Goal: Task Accomplishment & Management: Manage account settings

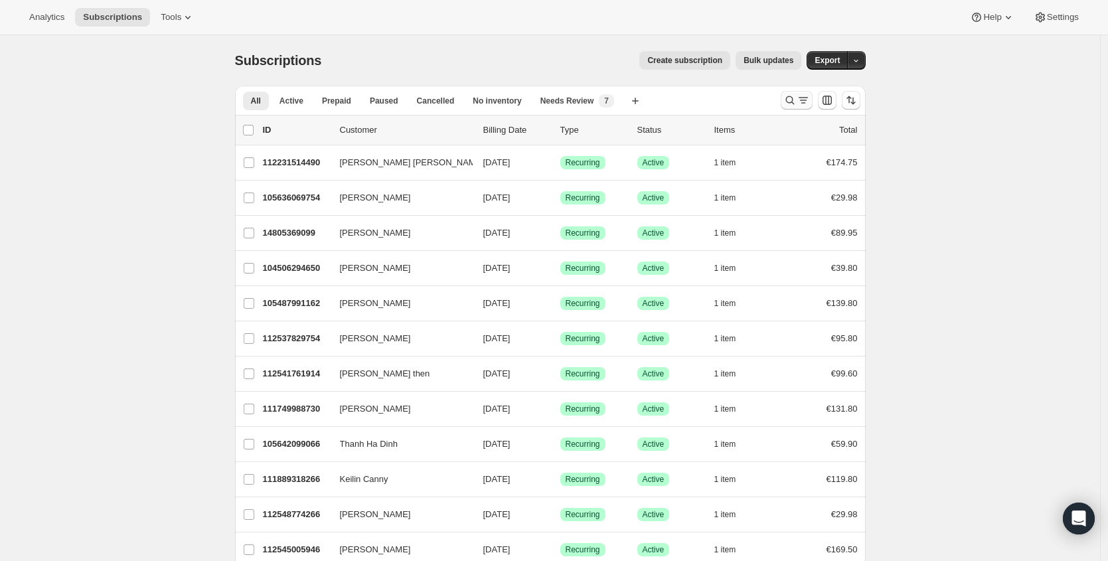
click at [790, 100] on icon "Search and filter results" at bounding box center [789, 100] width 13 height 13
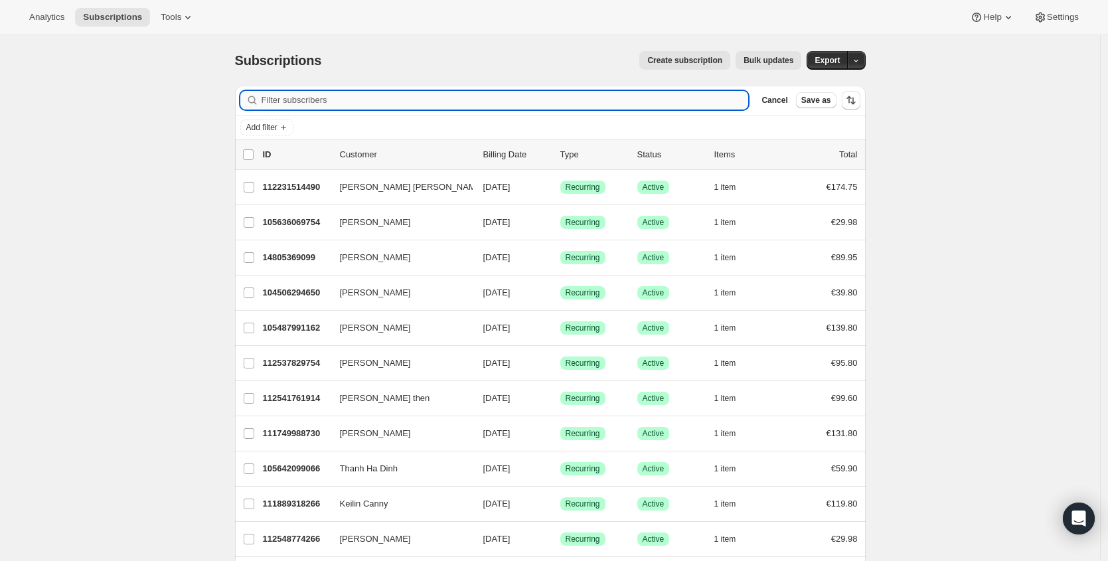
paste input "[EMAIL_ADDRESS][DOMAIN_NAME]"
type input "[EMAIL_ADDRESS][DOMAIN_NAME]"
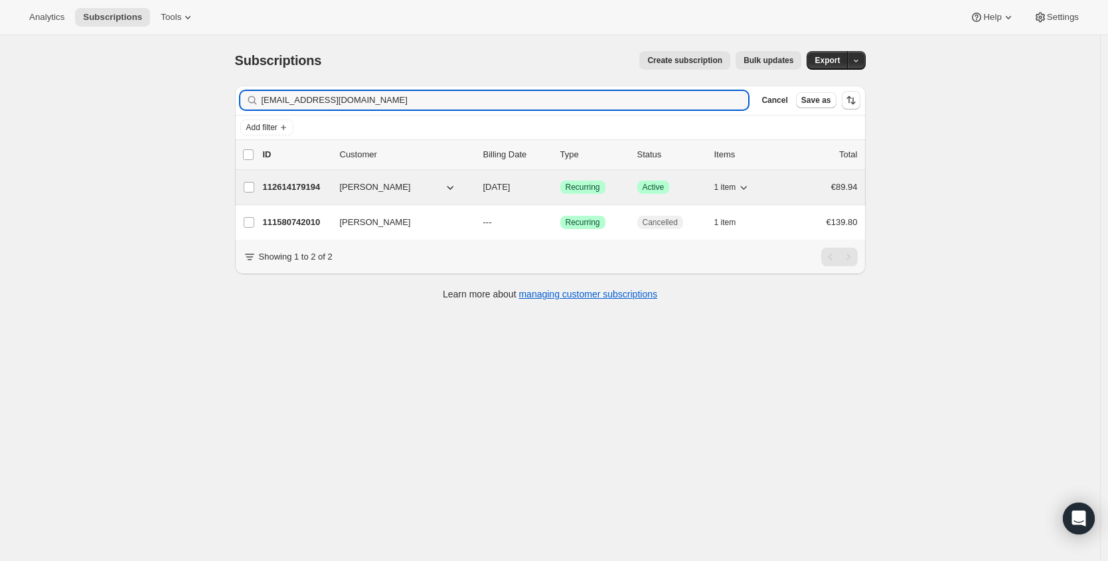
click at [320, 185] on p "112614179194" at bounding box center [296, 187] width 66 height 13
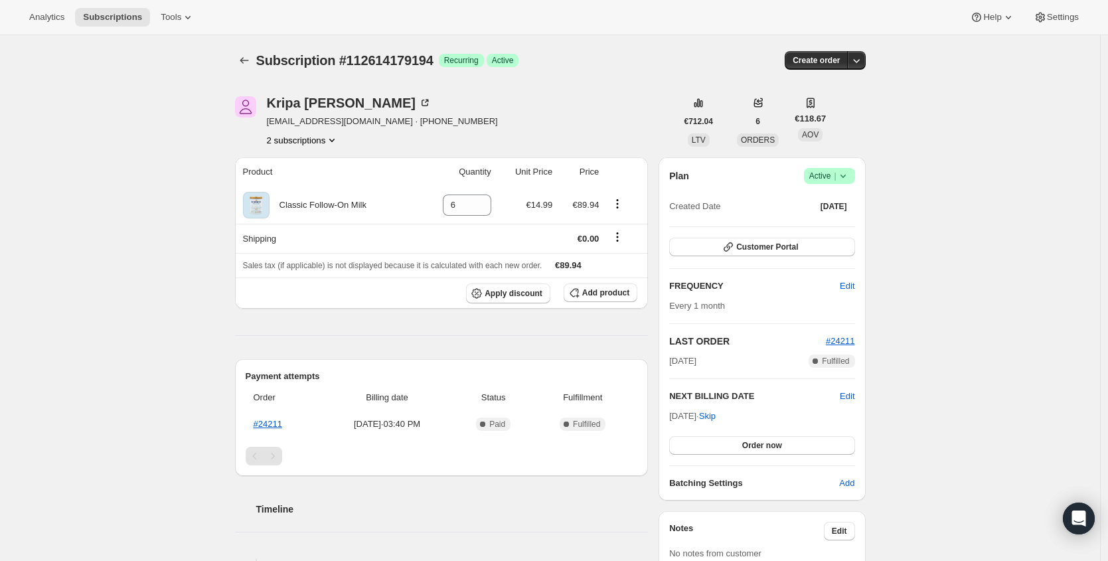
click at [832, 176] on span "Active |" at bounding box center [829, 175] width 40 height 13
click at [827, 230] on span "Cancel subscription" at bounding box center [828, 225] width 75 height 10
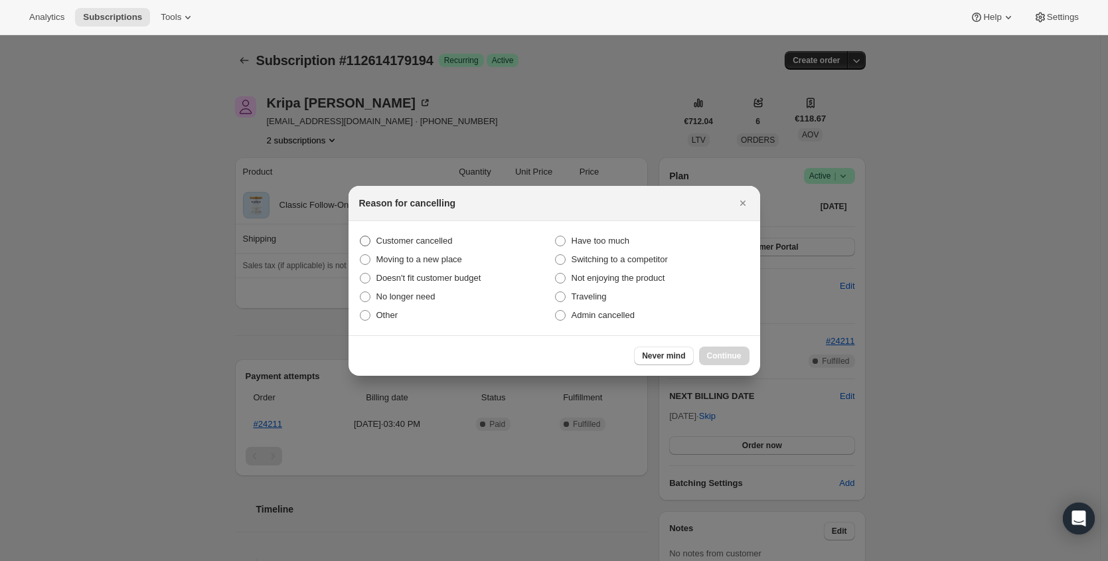
click at [437, 240] on span "Customer cancelled" at bounding box center [414, 241] width 76 height 10
click at [360, 236] on input "Customer cancelled" at bounding box center [360, 236] width 1 height 1
radio input "true"
click at [722, 362] on button "Continue" at bounding box center [724, 356] width 50 height 19
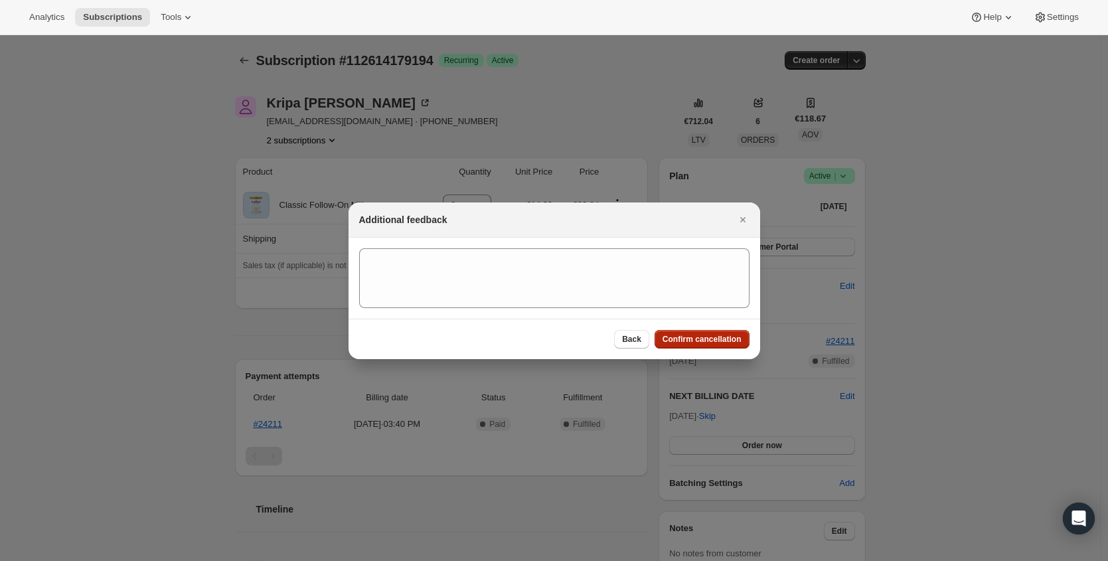
click at [728, 343] on span "Confirm cancellation" at bounding box center [701, 339] width 79 height 11
